Goal: Register for event/course

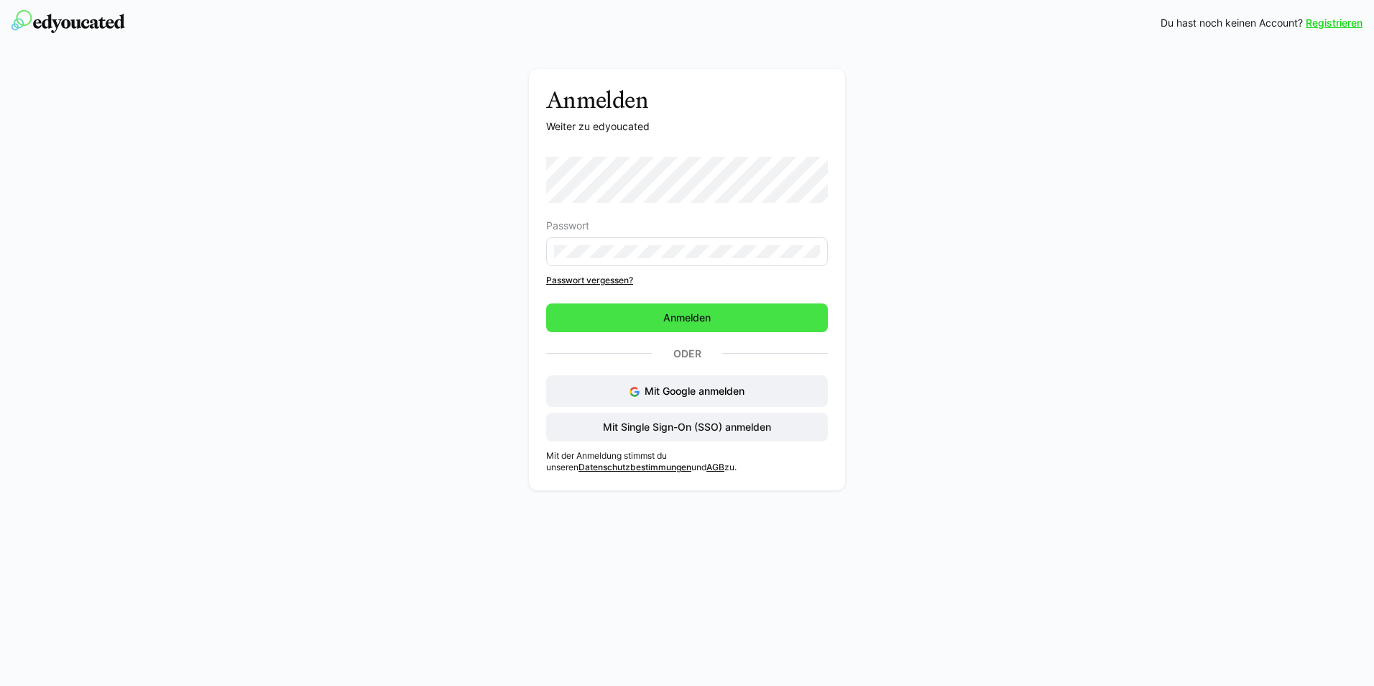
click at [672, 316] on span "Anmelden" at bounding box center [687, 318] width 52 height 14
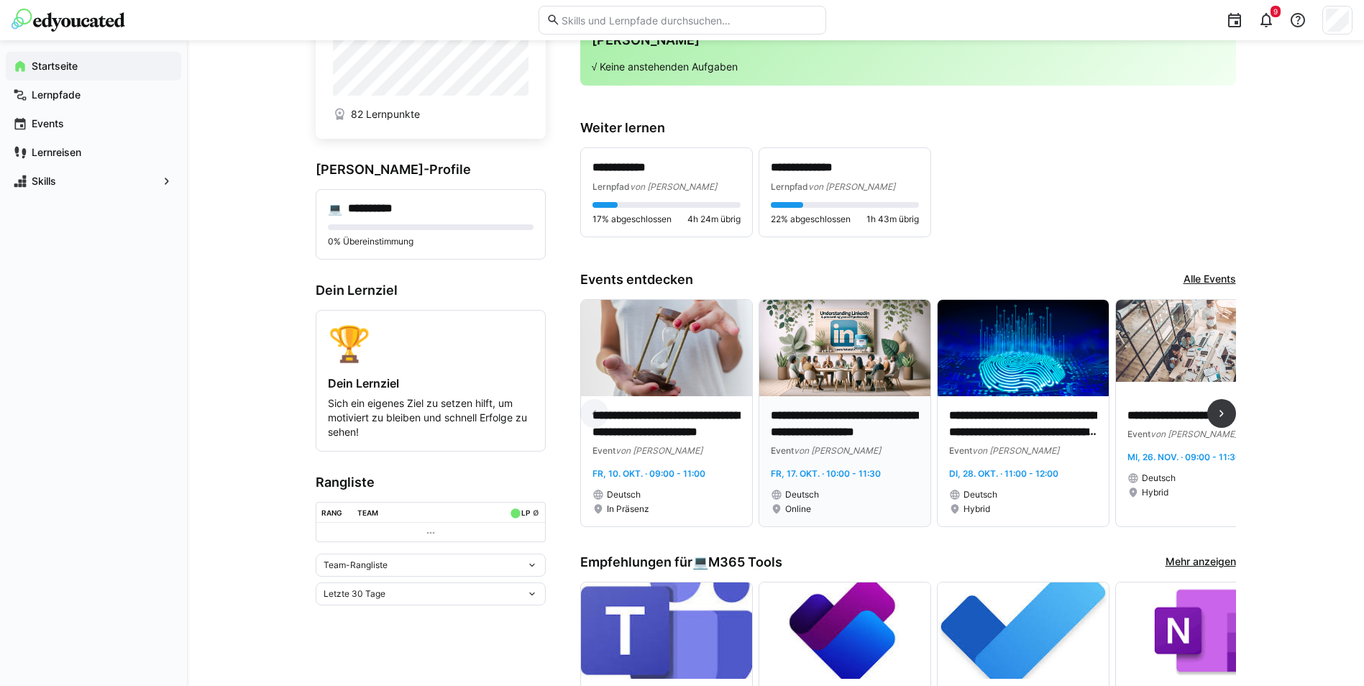
scroll to position [144, 0]
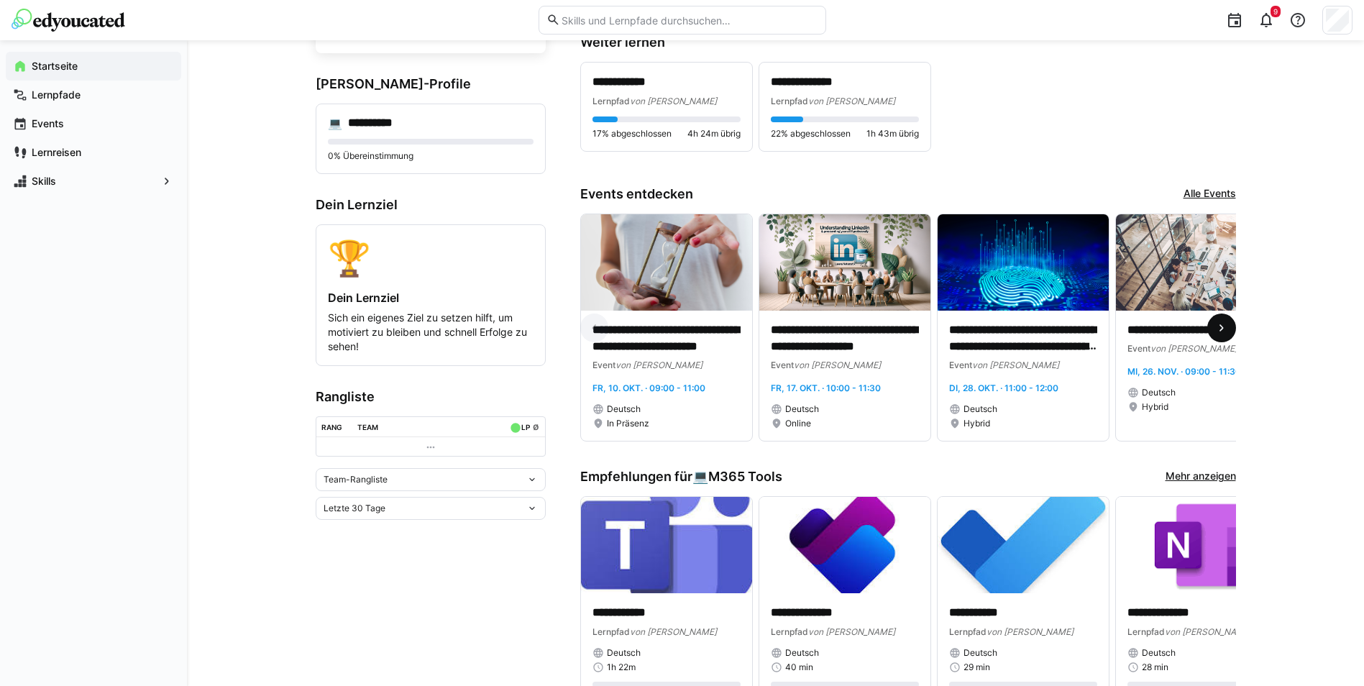
click at [1218, 339] on span at bounding box center [1221, 327] width 29 height 29
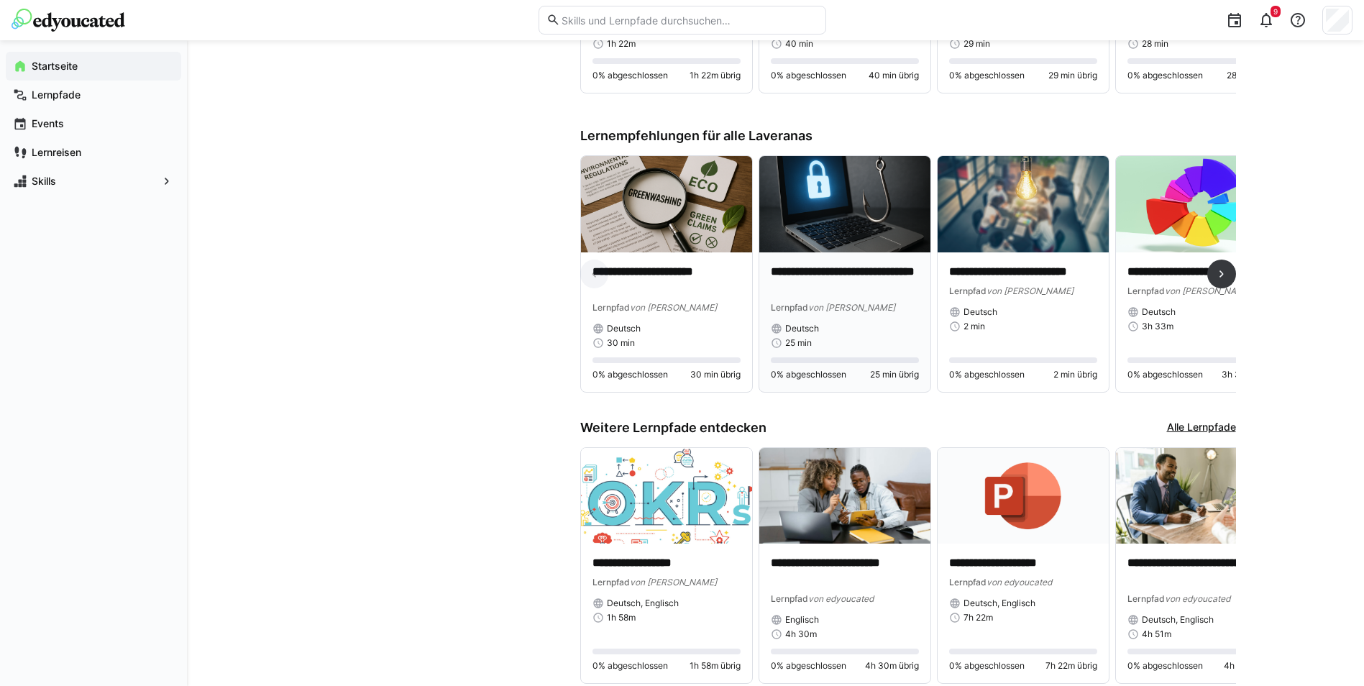
scroll to position [832, 0]
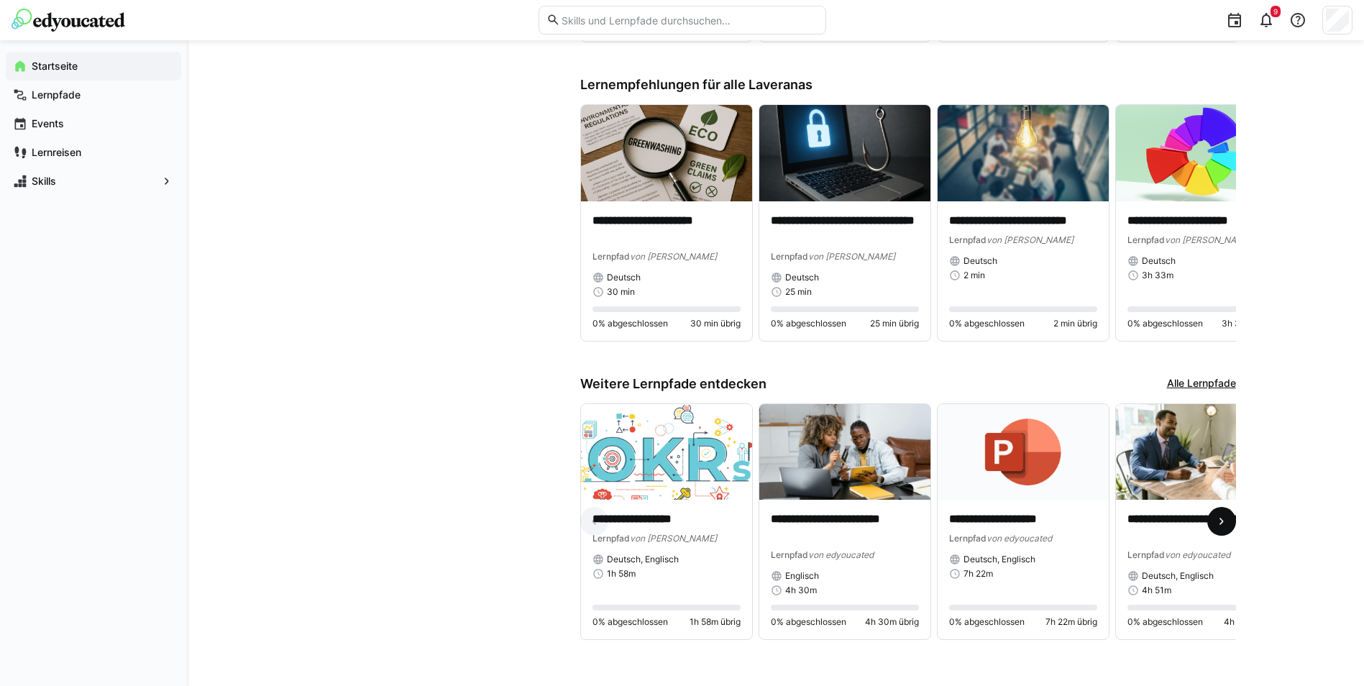
click at [1229, 528] on span at bounding box center [1221, 521] width 29 height 29
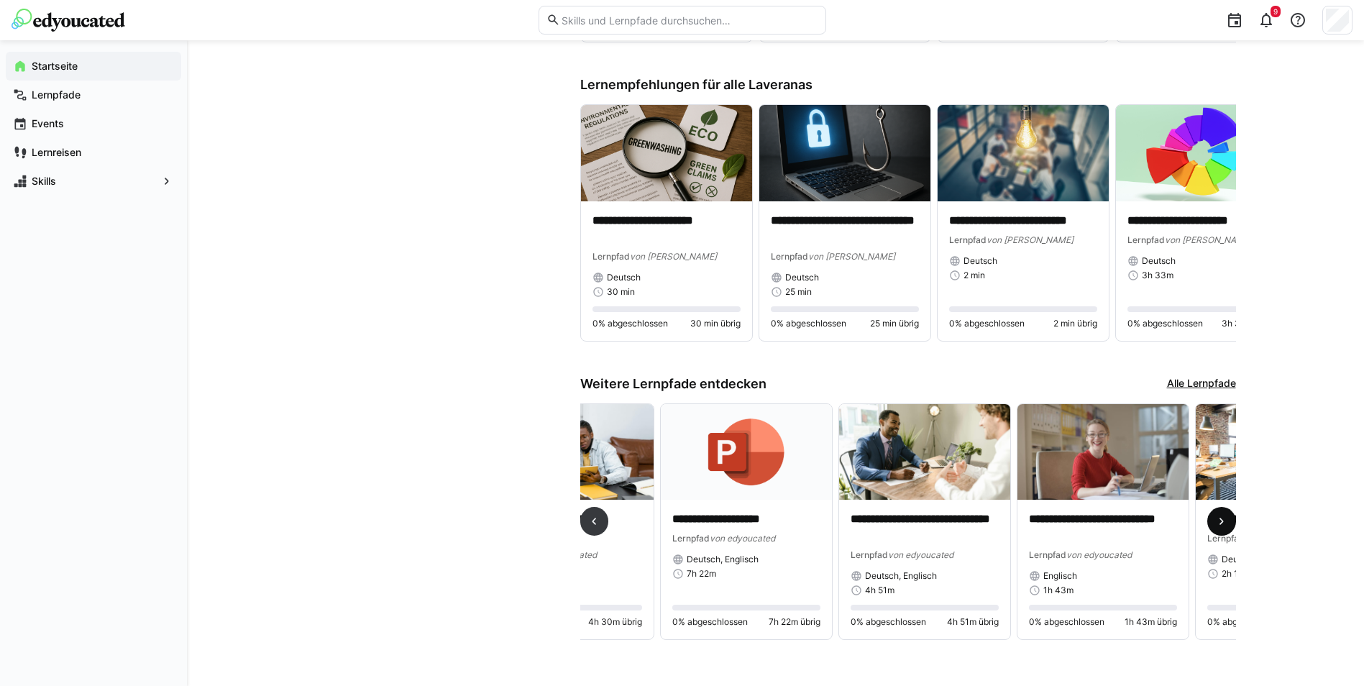
scroll to position [0, 535]
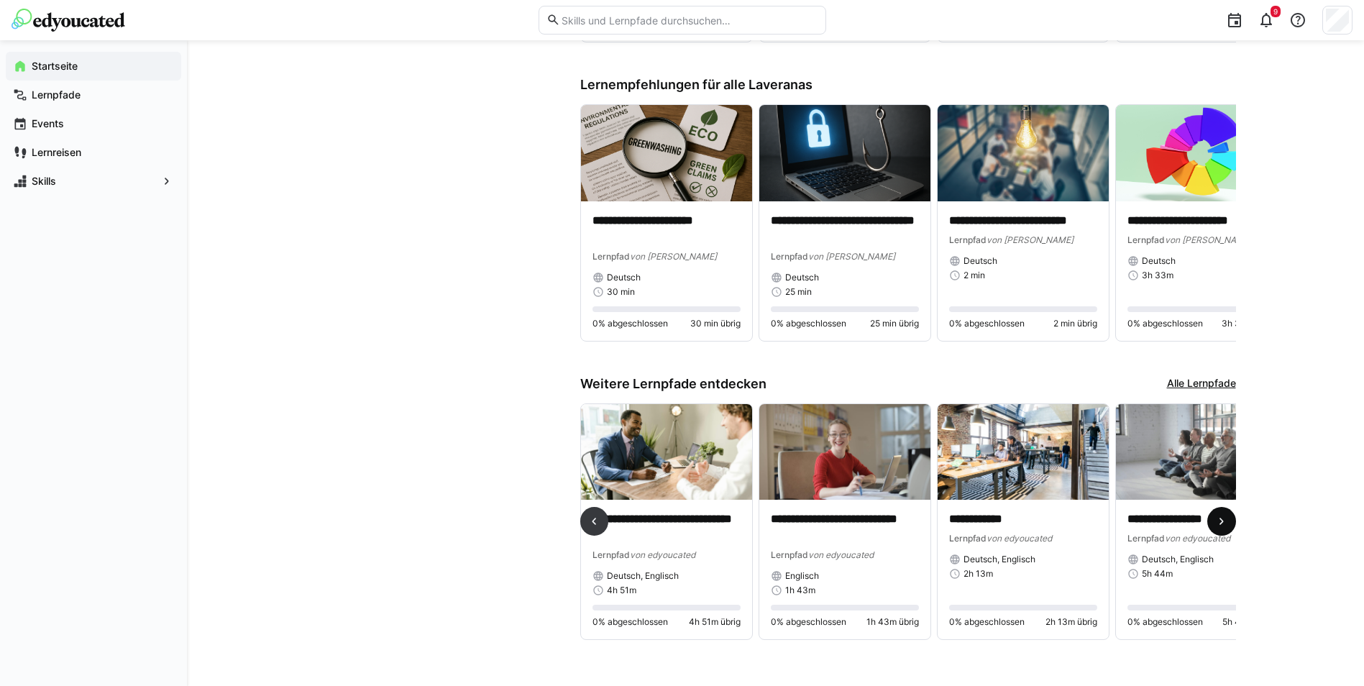
click at [1227, 525] on span at bounding box center [1221, 521] width 29 height 29
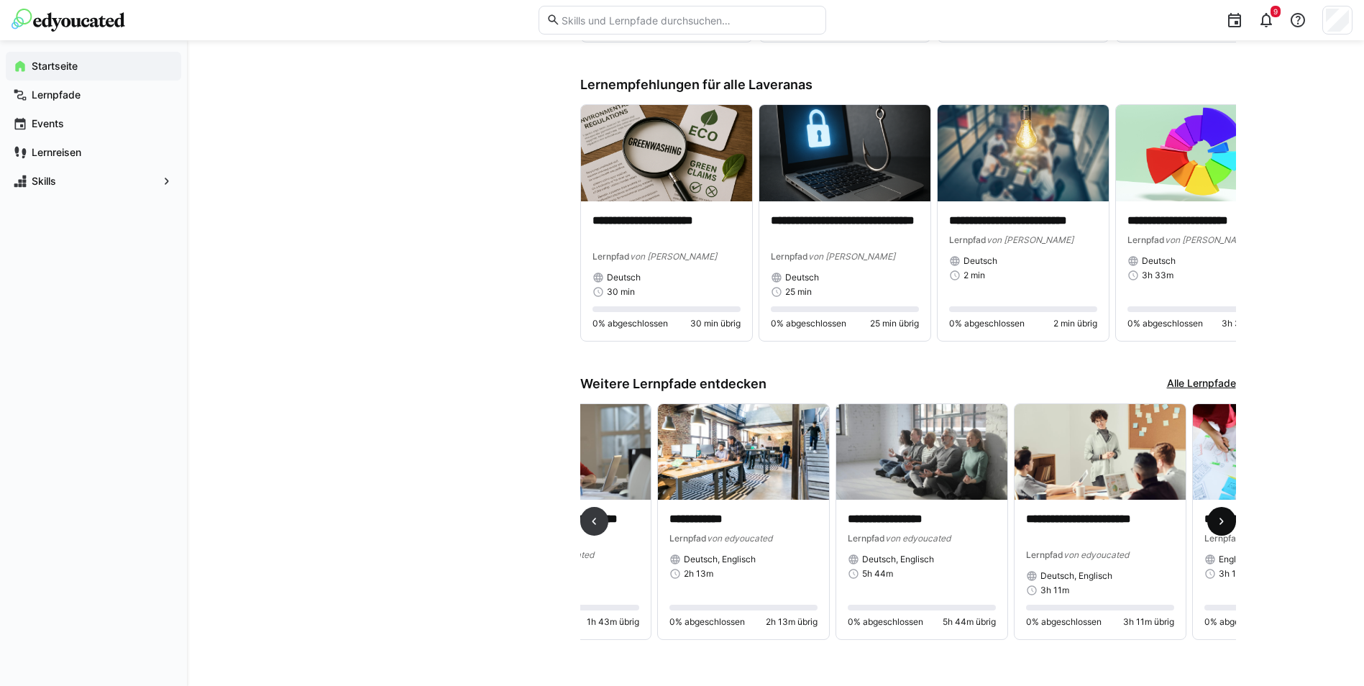
scroll to position [0, 1070]
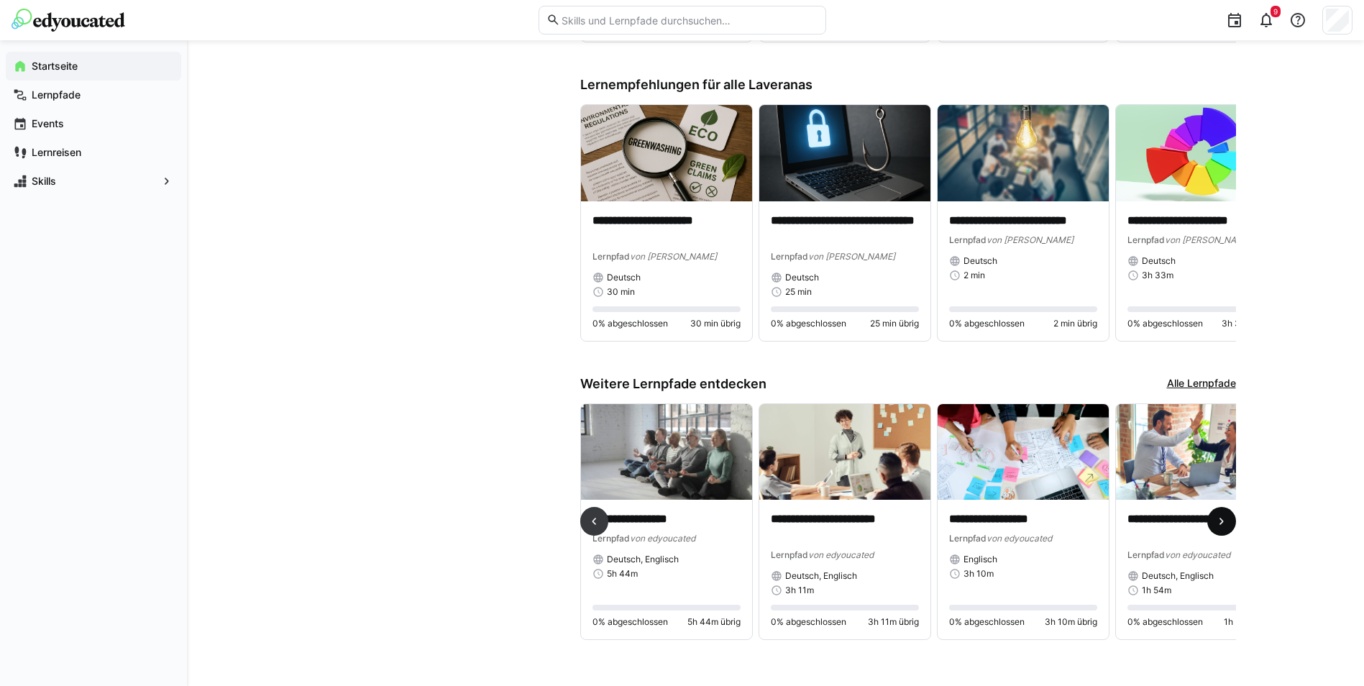
click at [1208, 522] on span at bounding box center [1221, 521] width 29 height 29
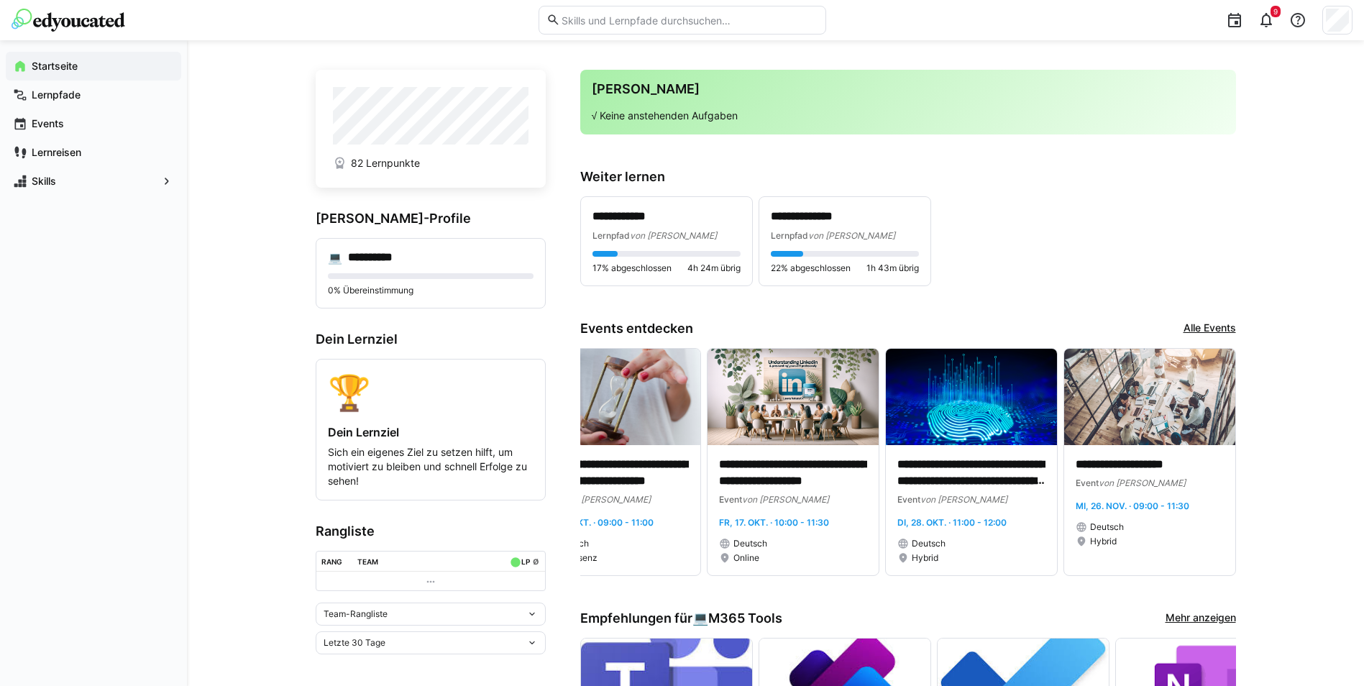
scroll to position [0, 0]
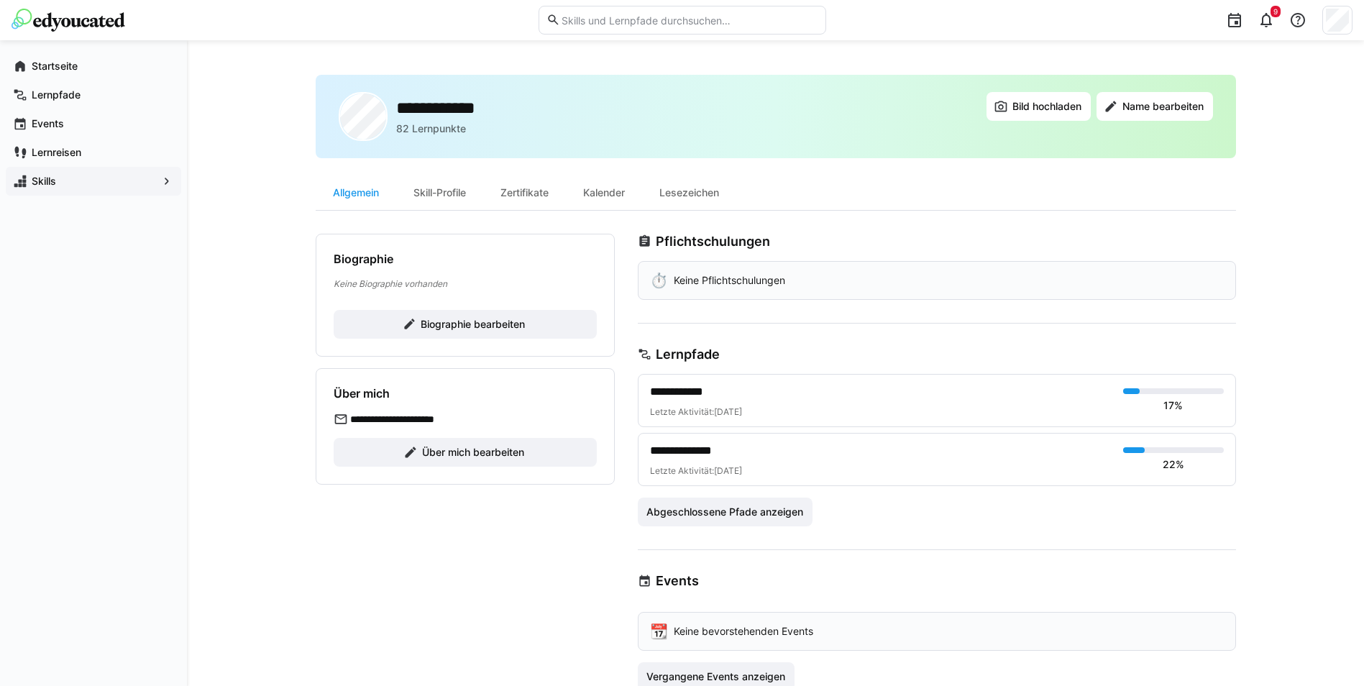
click at [65, 191] on div "Skills" at bounding box center [93, 181] width 175 height 29
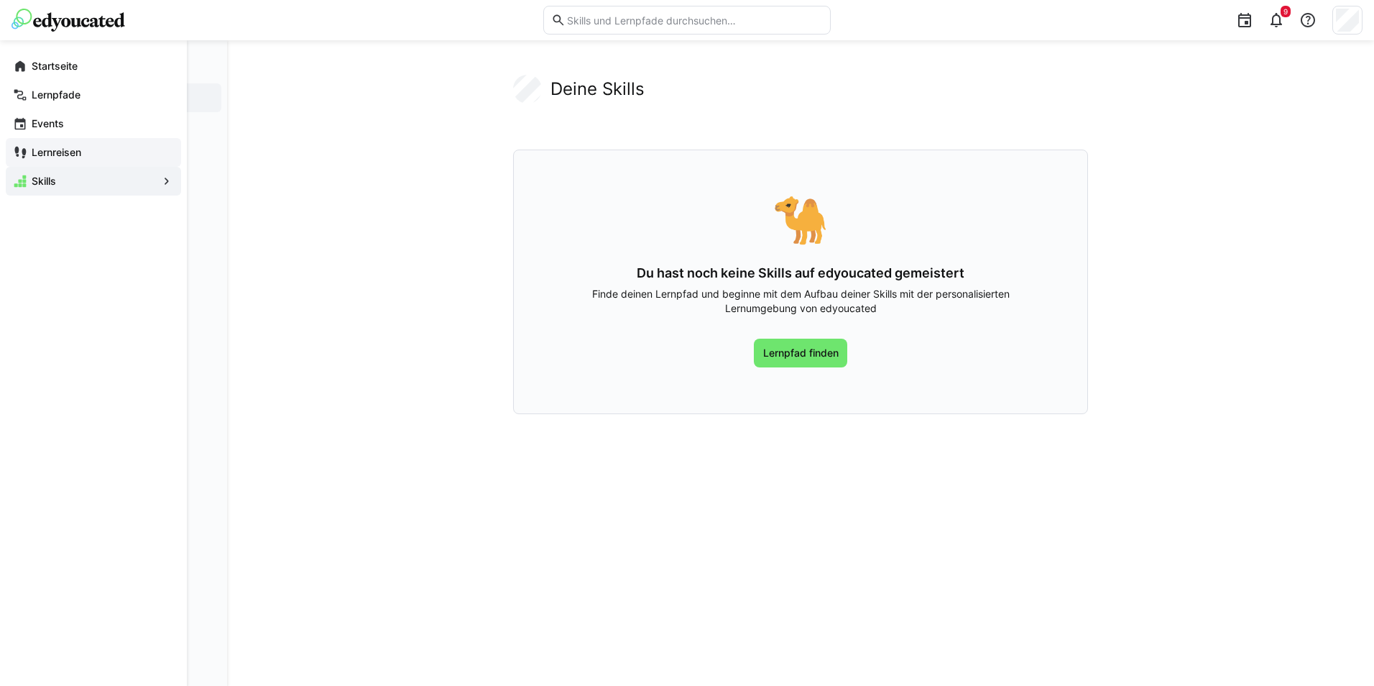
click at [59, 144] on div "Lernreisen" at bounding box center [93, 152] width 175 height 29
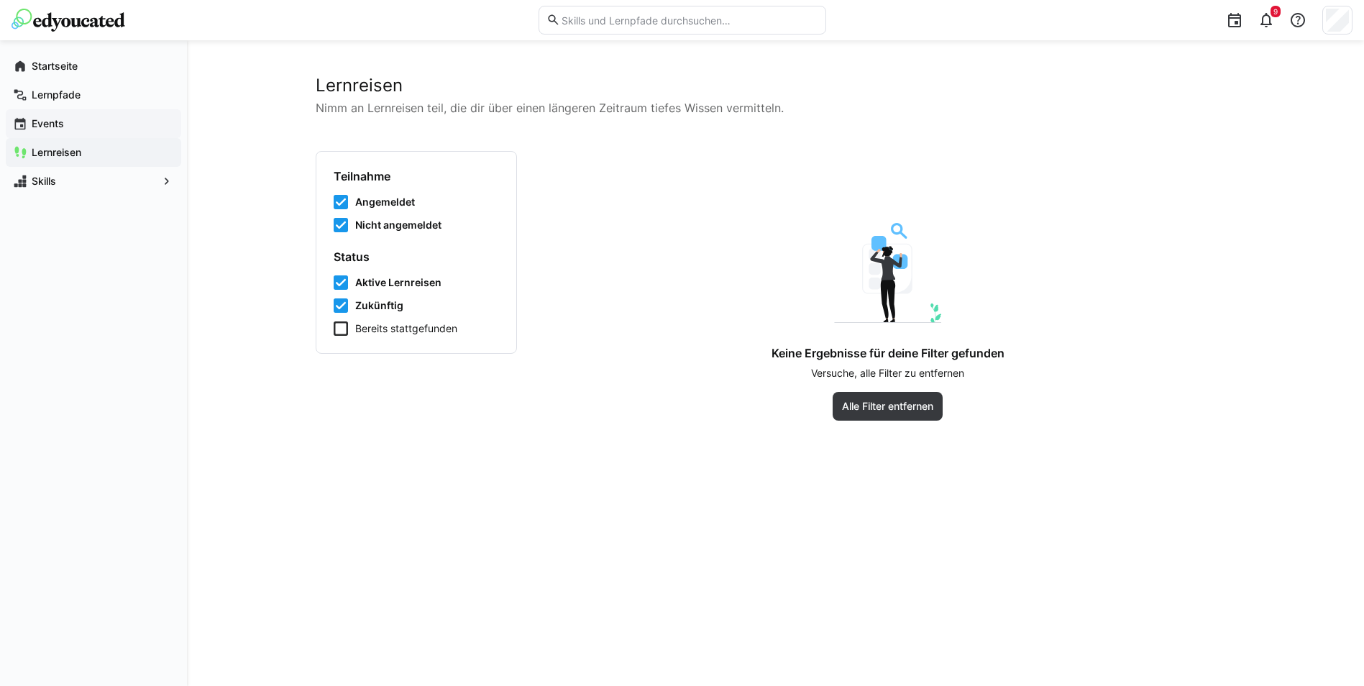
click at [86, 117] on span "Events" at bounding box center [101, 123] width 144 height 14
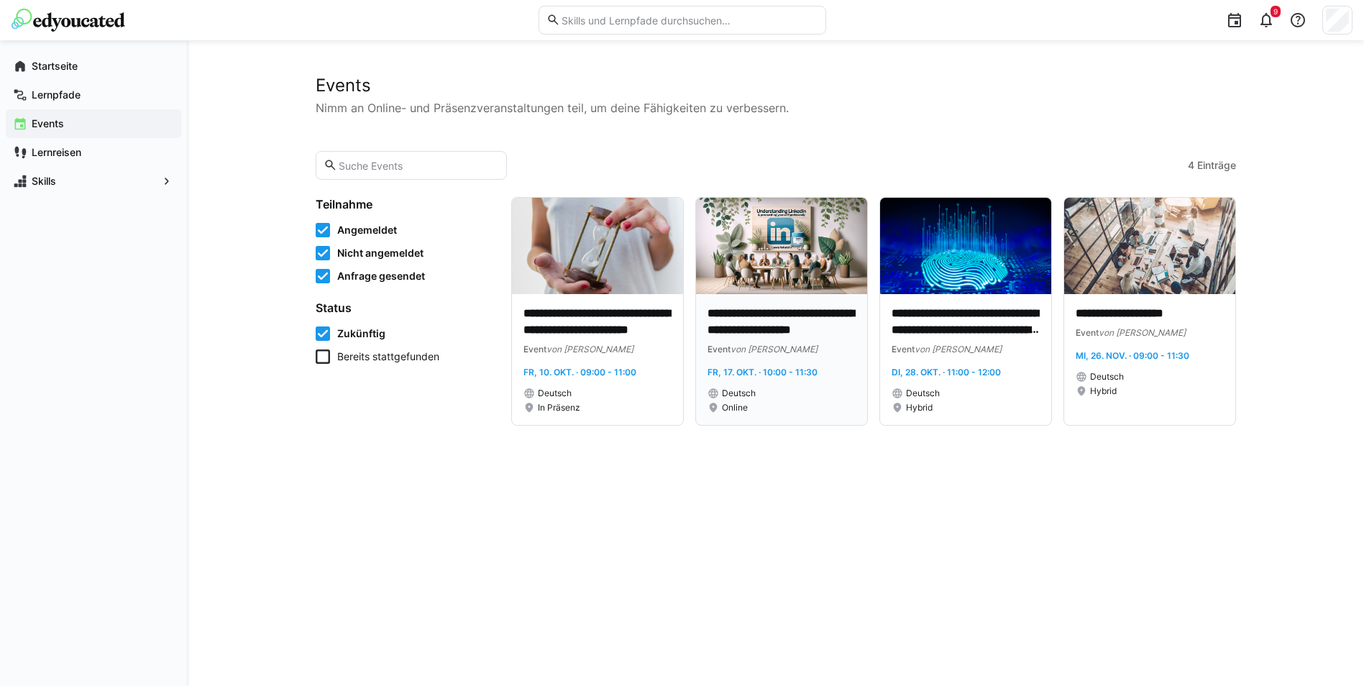
click at [789, 337] on p "**********" at bounding box center [781, 322] width 148 height 33
